Goal: Task Accomplishment & Management: Use online tool/utility

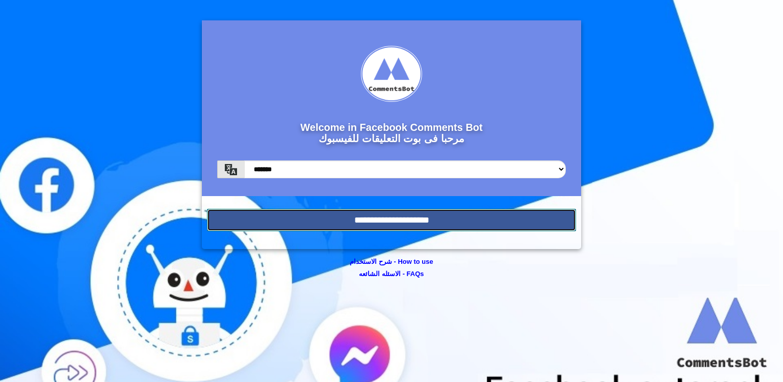
click at [367, 218] on input "**********" at bounding box center [391, 220] width 369 height 22
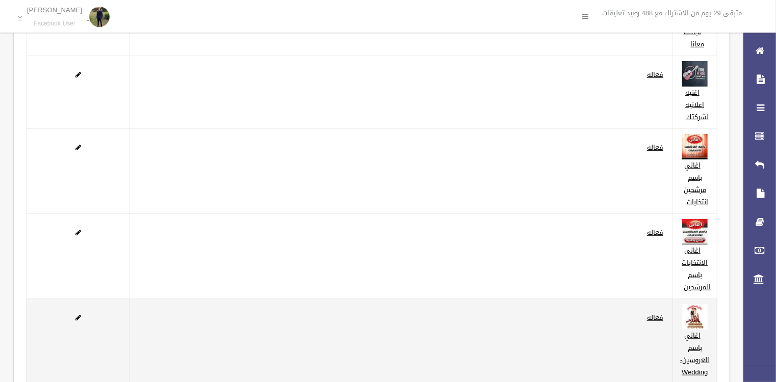
scroll to position [238, 0]
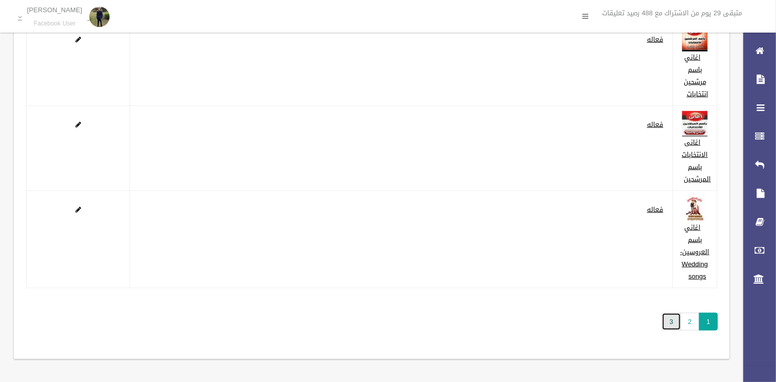
click at [668, 321] on link "3" at bounding box center [670, 322] width 19 height 18
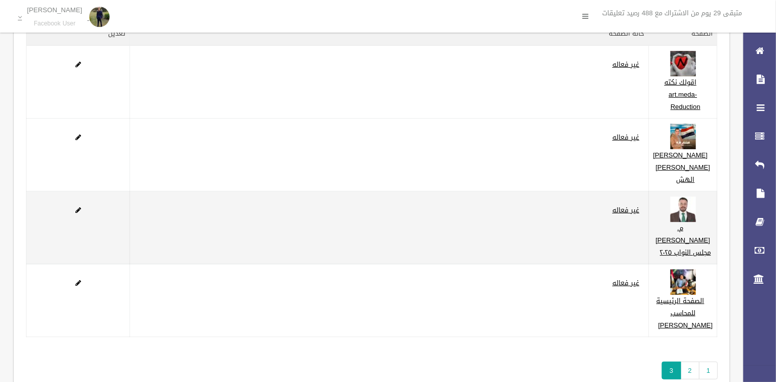
scroll to position [82, 0]
